Goal: Find specific page/section: Find specific page/section

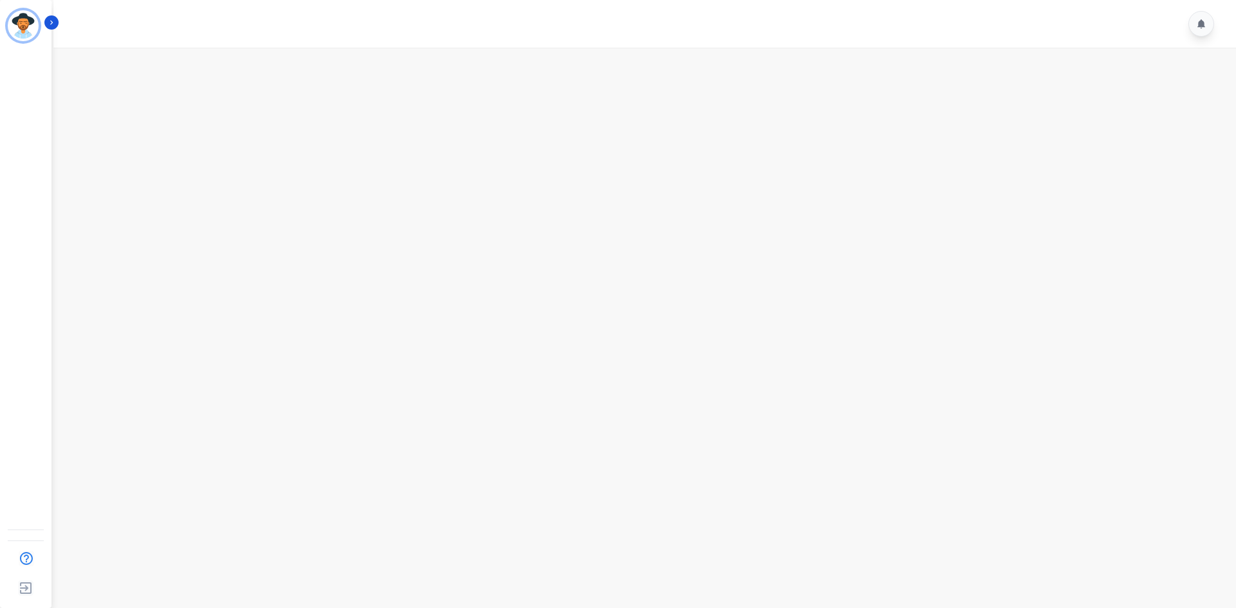
click at [1100, 219] on main at bounding box center [643, 352] width 1186 height 608
click at [1211, 124] on main at bounding box center [643, 352] width 1186 height 608
click at [48, 27] on button "Icon description" at bounding box center [51, 22] width 14 height 14
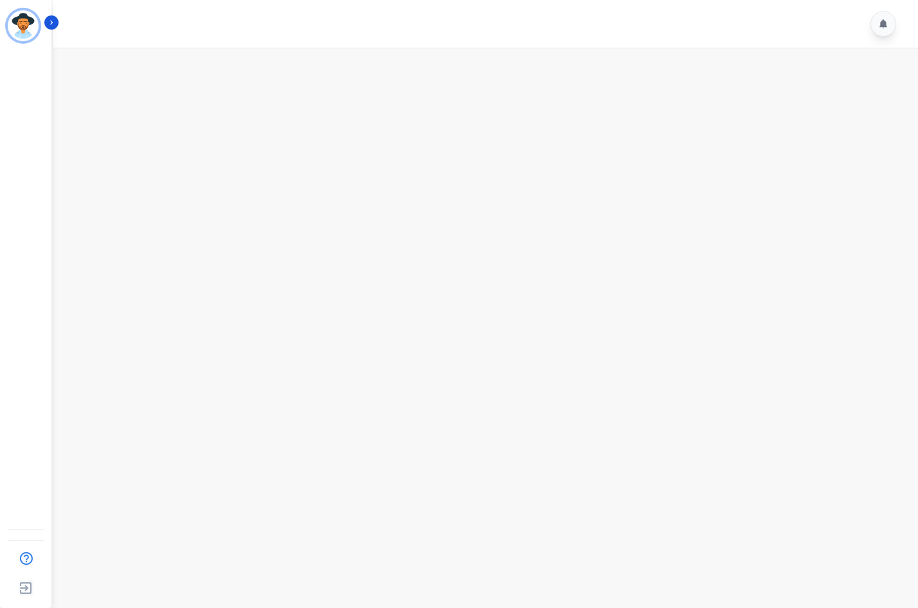
click at [728, 320] on main at bounding box center [483, 352] width 869 height 608
click at [338, 181] on main at bounding box center [483, 352] width 869 height 608
click at [395, 181] on main at bounding box center [483, 352] width 869 height 608
